Goal: Navigation & Orientation: Find specific page/section

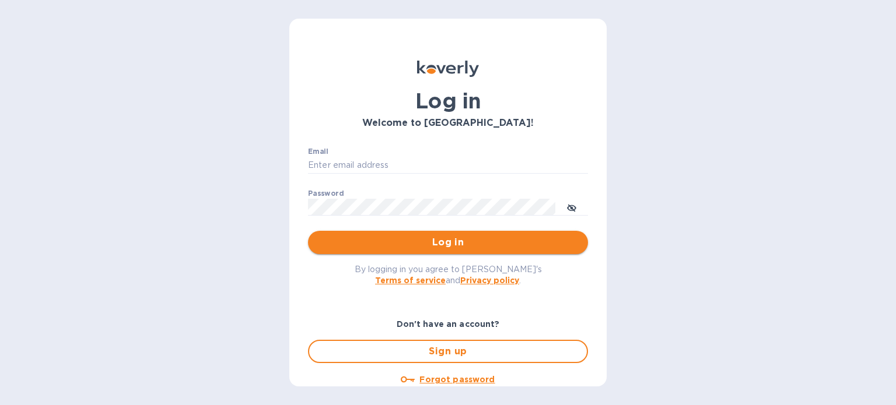
type input "[PERSON_NAME][EMAIL_ADDRESS][DOMAIN_NAME]"
click at [447, 235] on button "Log in" at bounding box center [448, 242] width 280 height 23
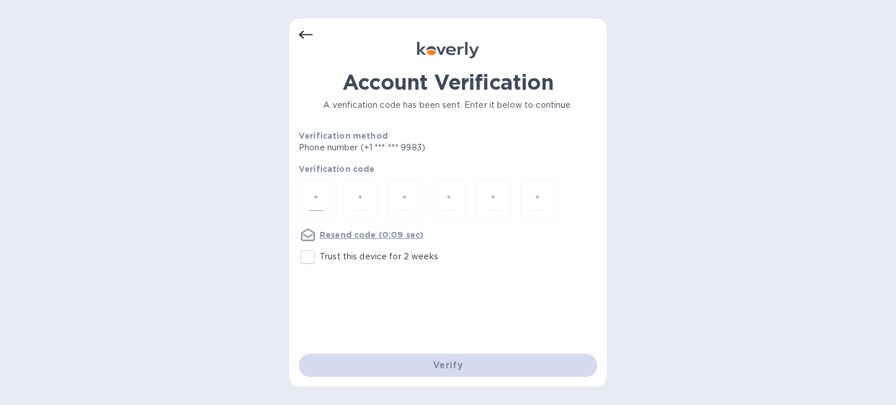
click at [317, 205] on input "number" at bounding box center [316, 201] width 15 height 22
type input "3"
type input "0"
type input "3"
type input "9"
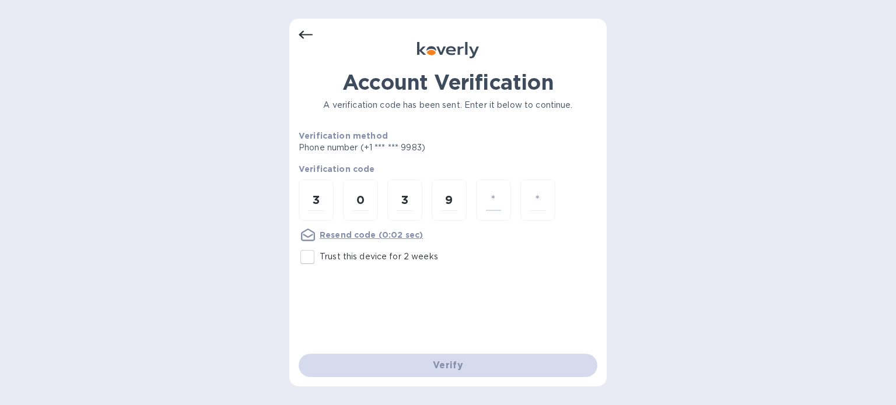
type input "1"
type input "6"
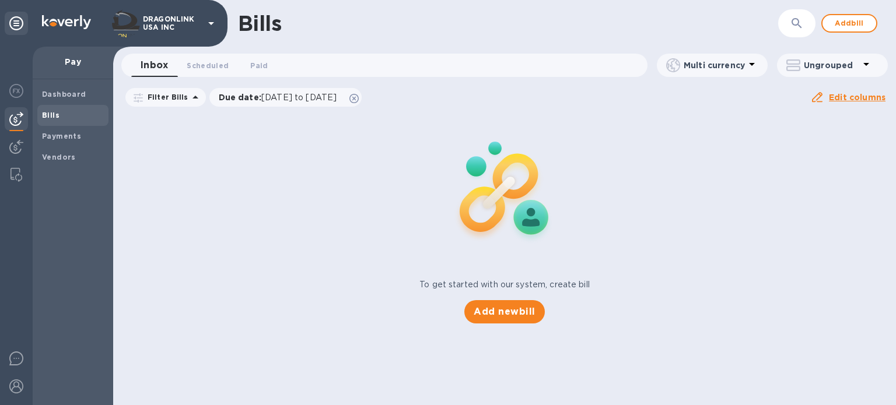
click at [54, 116] on b "Bills" at bounding box center [50, 115] width 17 height 9
click at [63, 138] on b "Payments" at bounding box center [61, 136] width 39 height 9
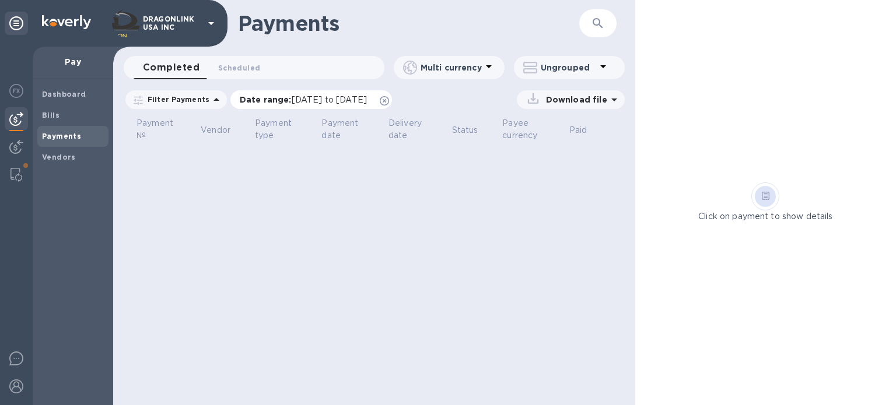
click at [389, 105] on icon at bounding box center [384, 100] width 9 height 9
click at [59, 158] on b "Vendors" at bounding box center [59, 157] width 34 height 9
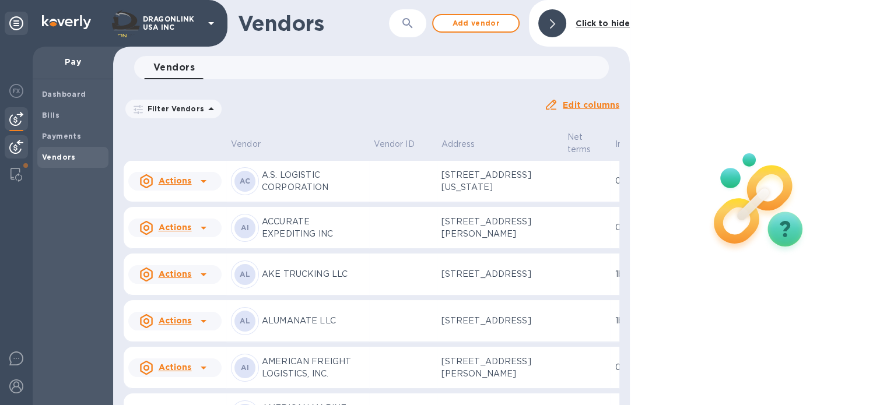
click at [9, 149] on img at bounding box center [16, 147] width 14 height 14
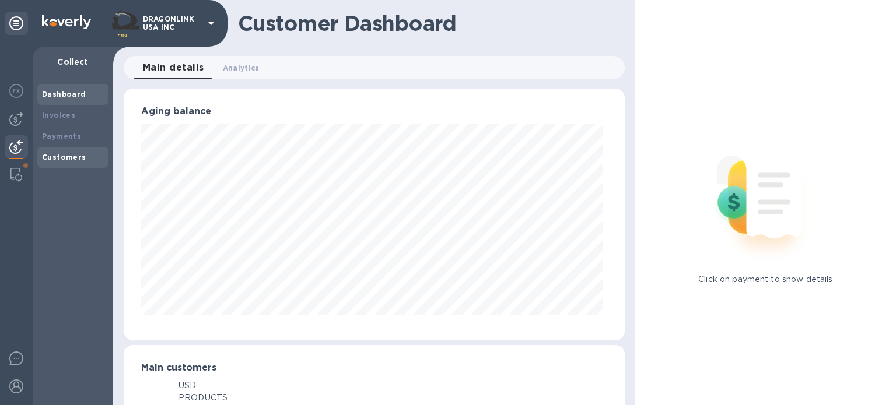
click at [68, 160] on b "Customers" at bounding box center [64, 157] width 44 height 9
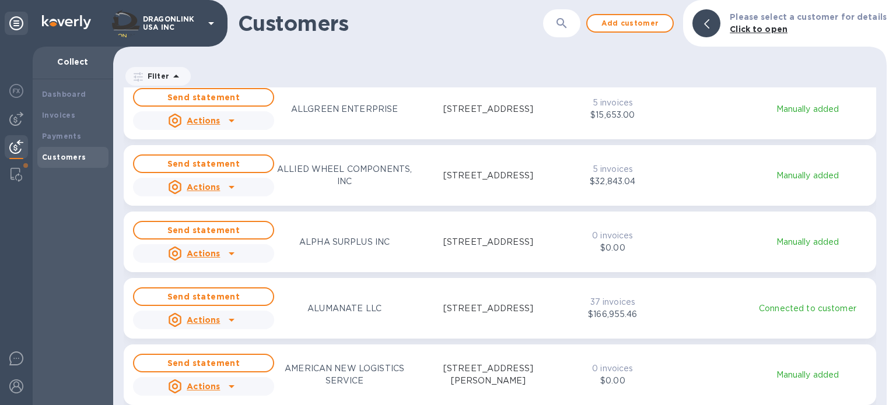
scroll to position [583, 0]
click at [72, 100] on div "Dashboard" at bounding box center [73, 95] width 62 height 12
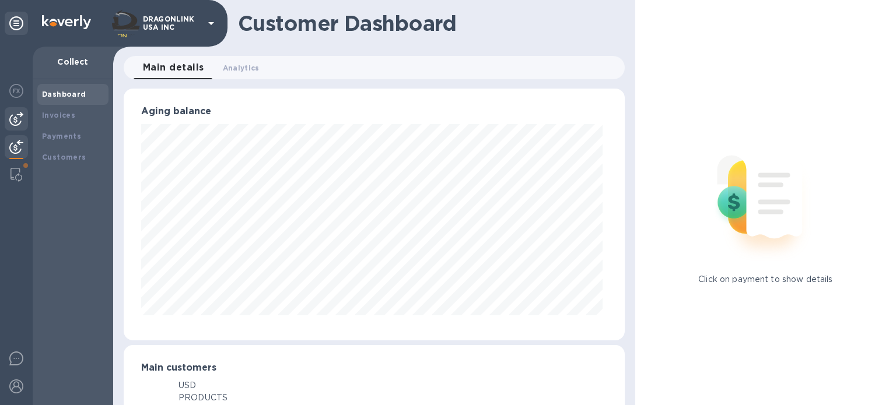
click at [19, 115] on img at bounding box center [16, 119] width 14 height 14
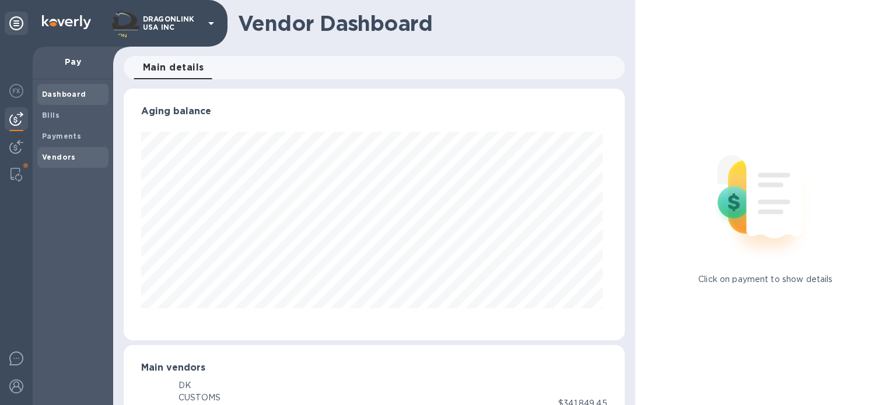
scroll to position [252, 496]
click at [56, 158] on b "Vendors" at bounding box center [59, 157] width 34 height 9
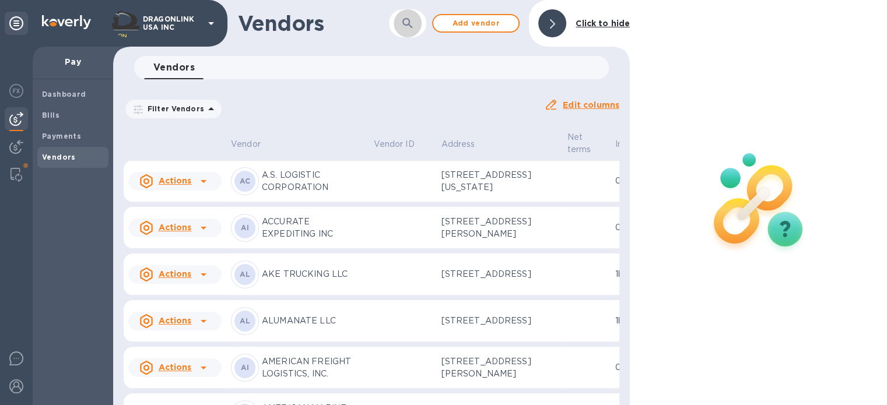
click at [412, 23] on icon "button" at bounding box center [408, 23] width 14 height 14
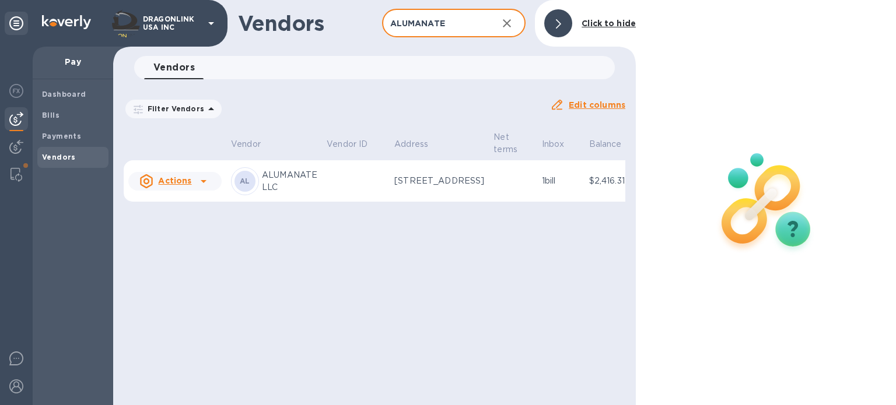
type input "ALUMANATE"
click at [208, 188] on icon at bounding box center [204, 181] width 14 height 14
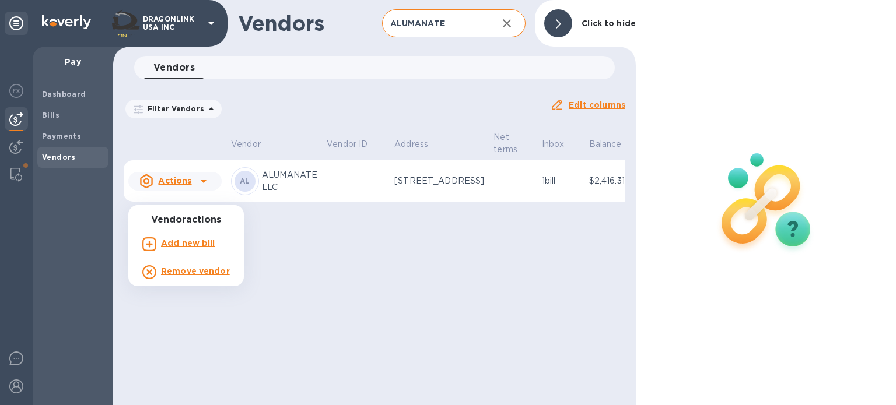
click at [194, 168] on div at bounding box center [448, 202] width 896 height 405
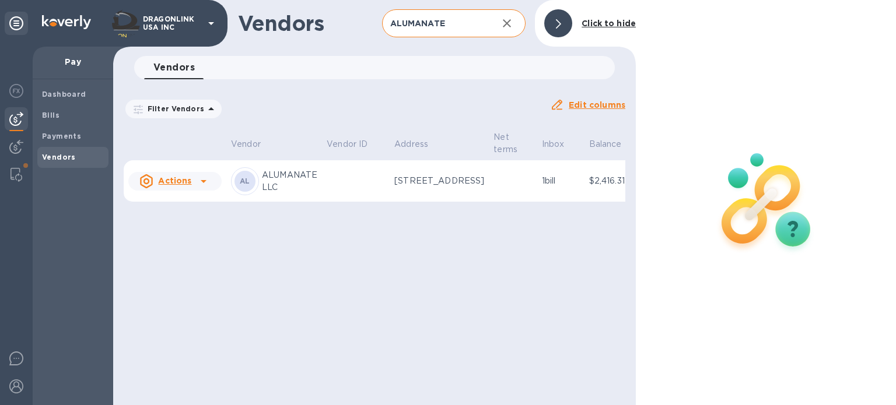
click at [283, 193] on p "ALUMANATE LLC" at bounding box center [289, 181] width 55 height 24
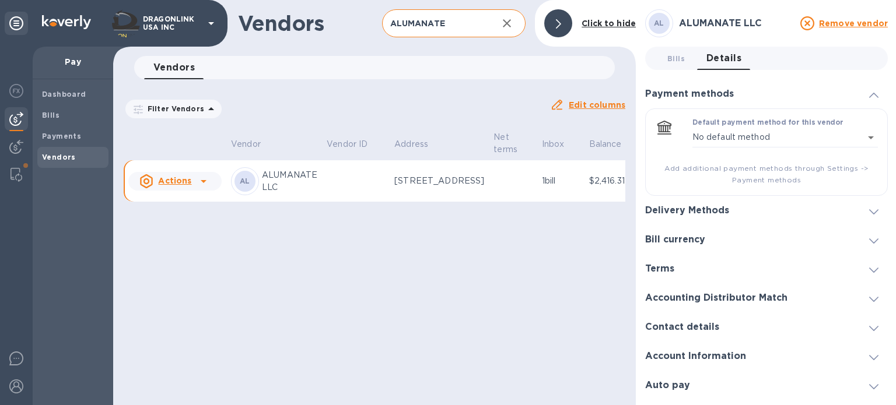
click at [663, 240] on h3 "Bill currency" at bounding box center [675, 239] width 60 height 11
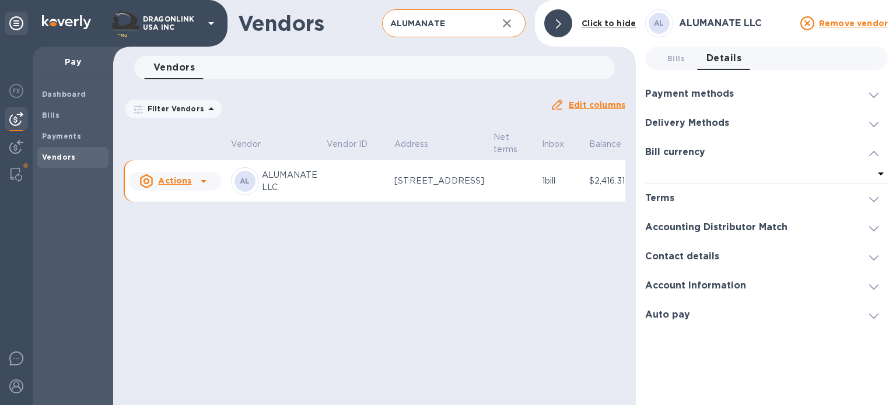
click at [688, 257] on h3 "Contact details" at bounding box center [682, 256] width 74 height 11
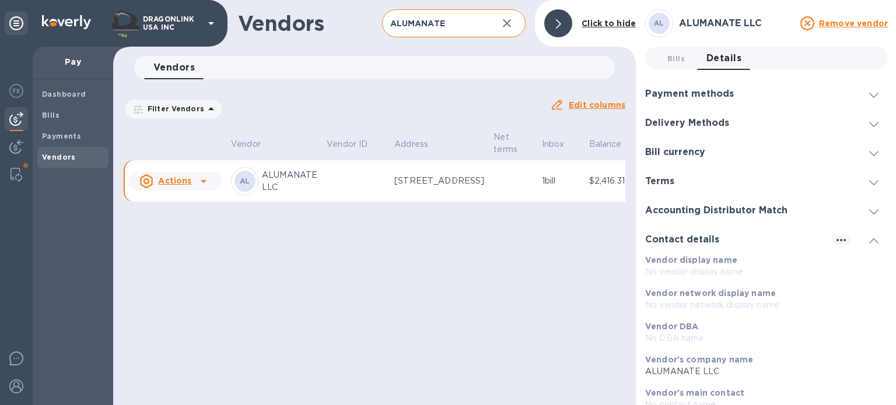
click at [702, 208] on h3 "Accounting Distributor Match" at bounding box center [716, 210] width 142 height 11
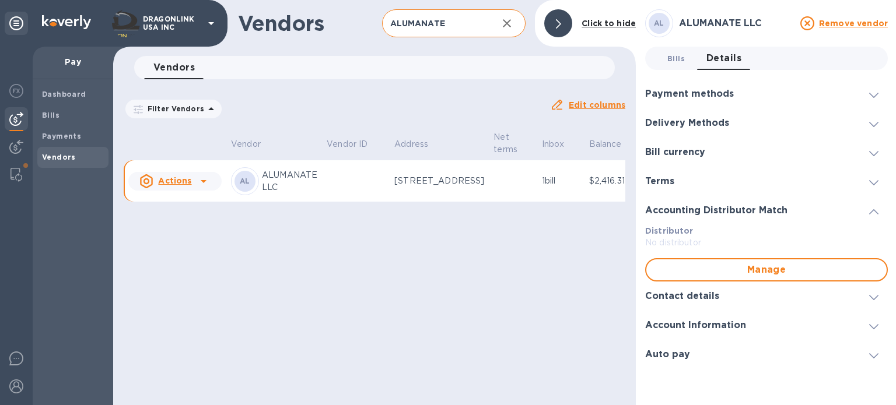
click at [663, 61] on button "Bills 0" at bounding box center [676, 58] width 42 height 23
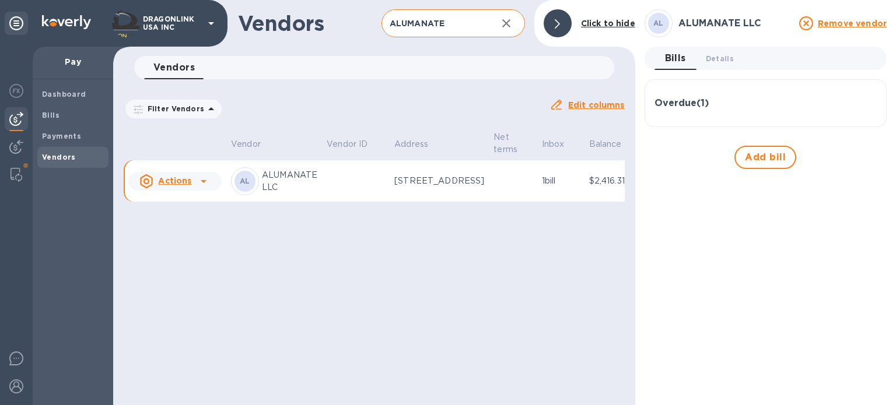
click at [694, 99] on h3 "Overdue ( 1 )" at bounding box center [681, 103] width 54 height 11
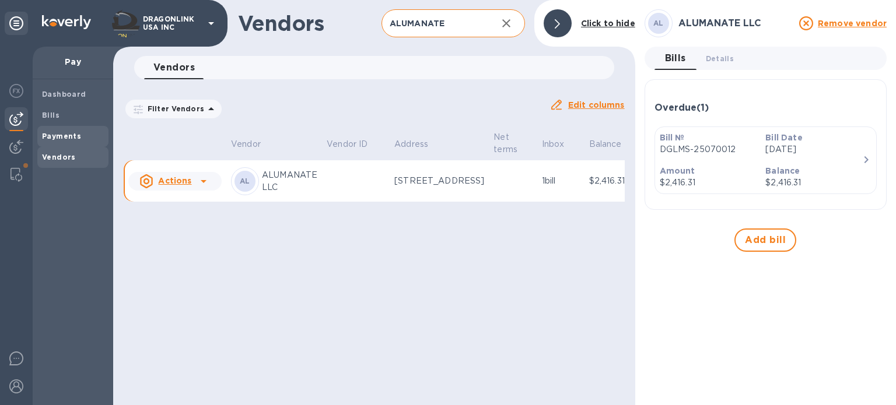
click at [54, 138] on b "Payments" at bounding box center [61, 136] width 39 height 9
